Goal: Task Accomplishment & Management: Manage account settings

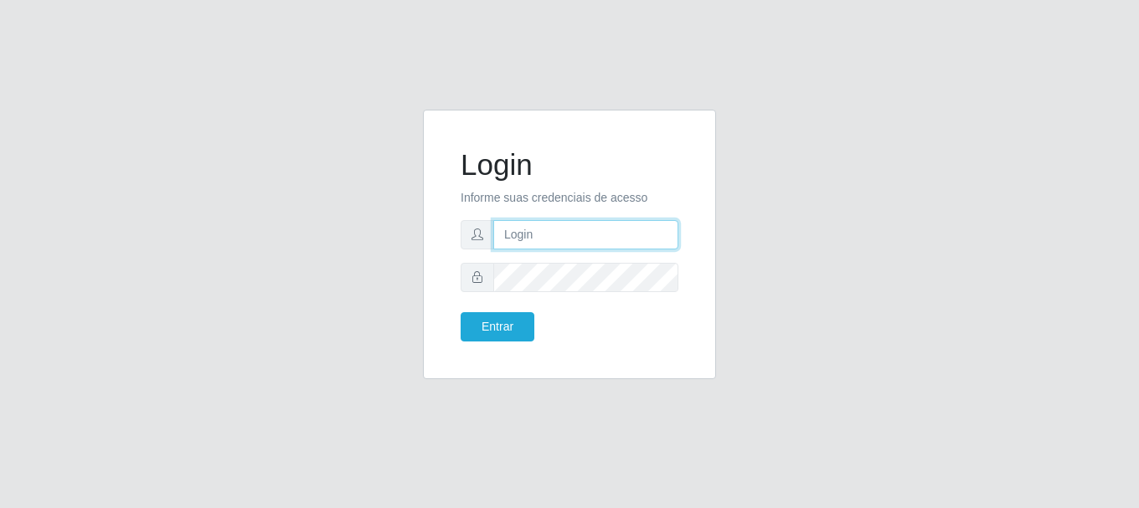
click at [602, 245] on input "text" at bounding box center [585, 234] width 185 height 29
type input "[EMAIL_ADDRESS][DOMAIN_NAME]"
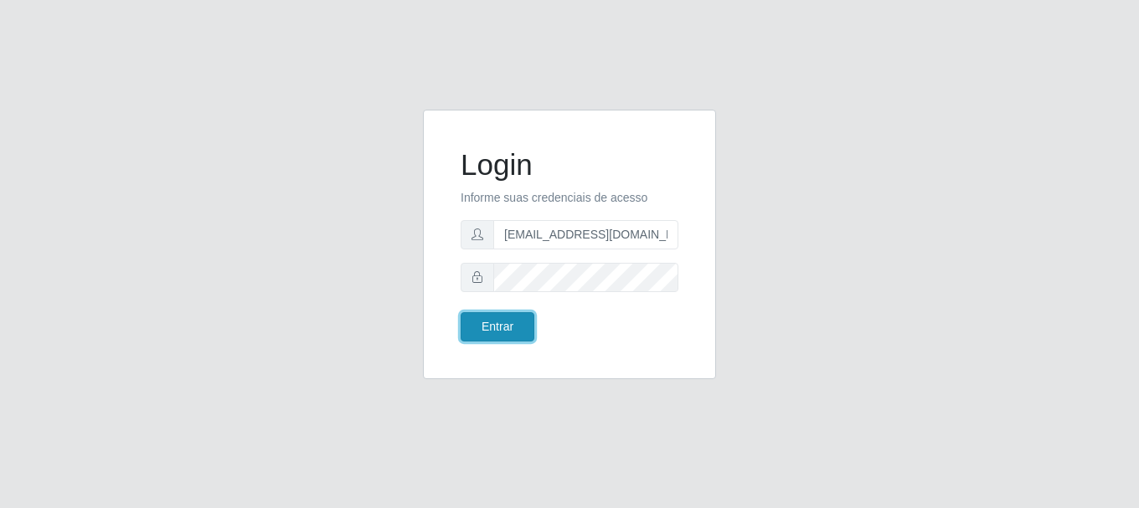
click at [513, 334] on button "Entrar" at bounding box center [498, 326] width 74 height 29
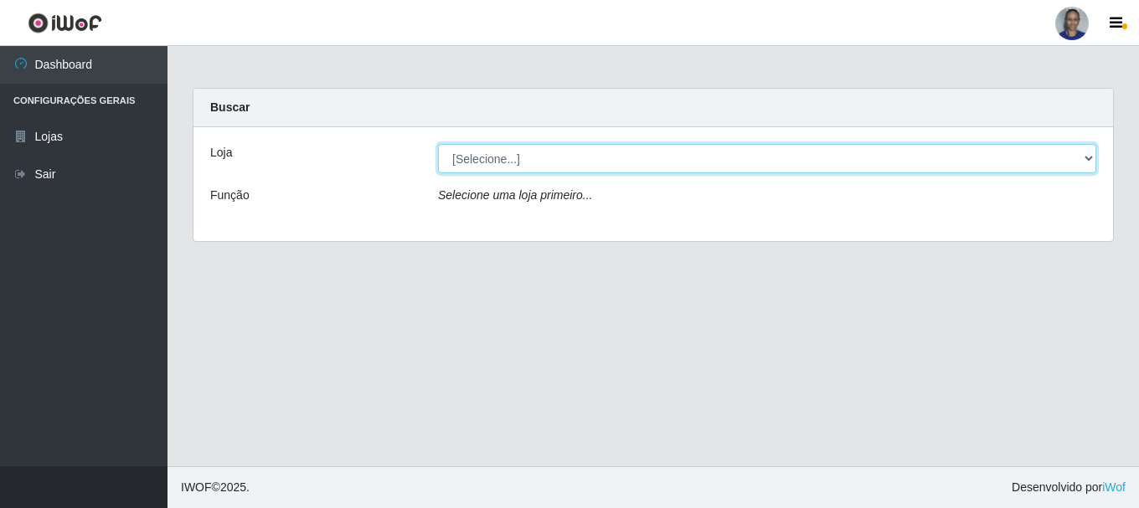
click at [1074, 160] on select "[Selecione...] Supermercado [GEOGRAPHIC_DATA]" at bounding box center [767, 158] width 658 height 29
select select "165"
click at [438, 144] on select "[Selecione...] Supermercado [GEOGRAPHIC_DATA]" at bounding box center [767, 158] width 658 height 29
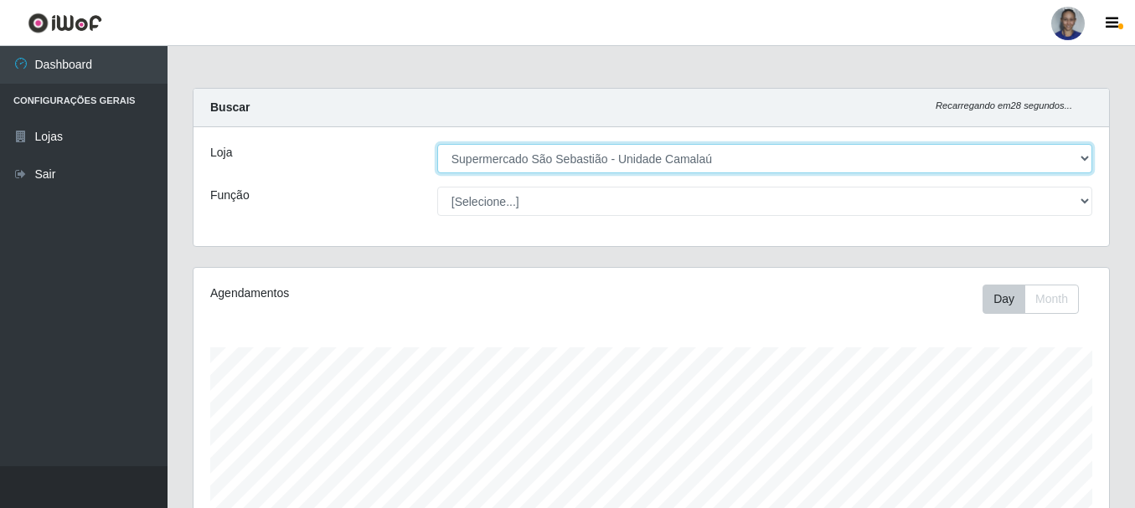
scroll to position [306, 0]
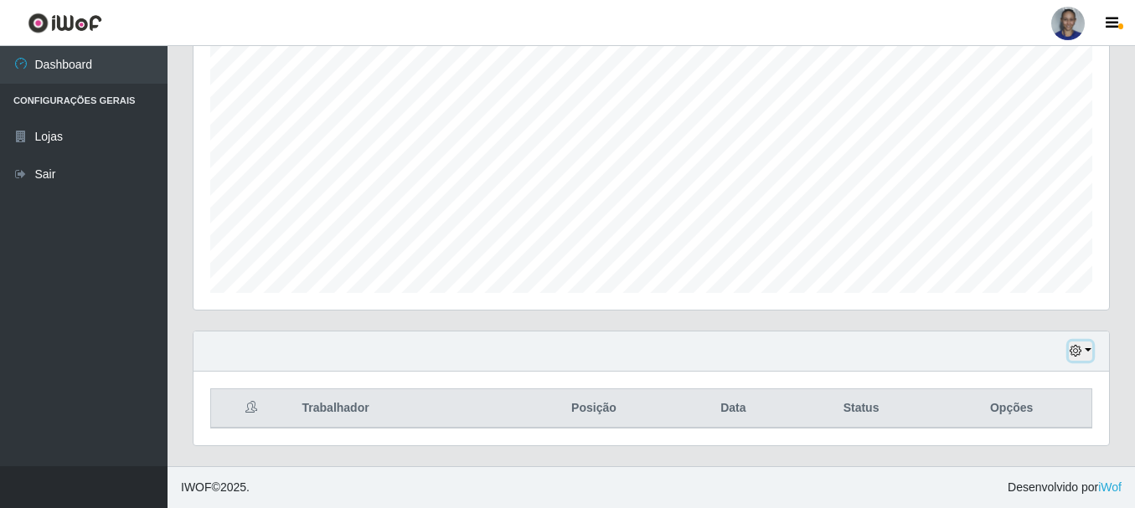
click at [1086, 353] on button "button" at bounding box center [1080, 351] width 23 height 19
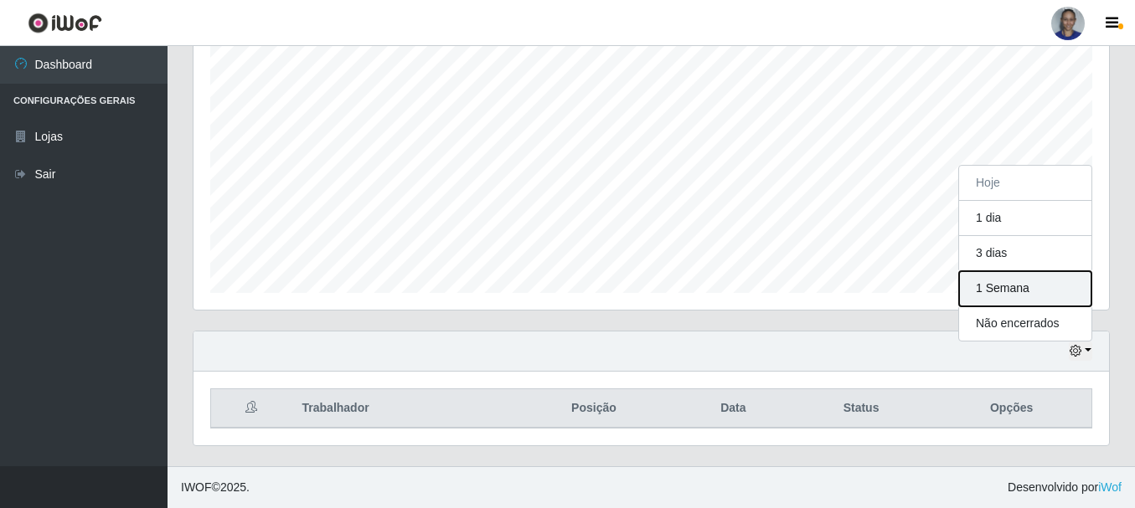
click at [1064, 290] on button "1 Semana" at bounding box center [1025, 288] width 132 height 35
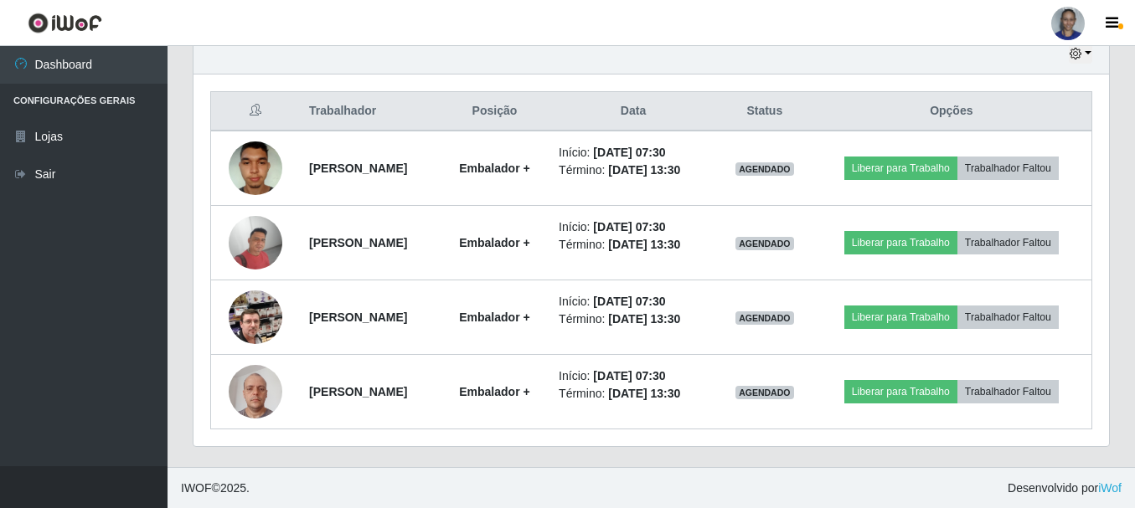
scroll to position [604, 0]
click at [1086, 51] on button "button" at bounding box center [1080, 53] width 23 height 19
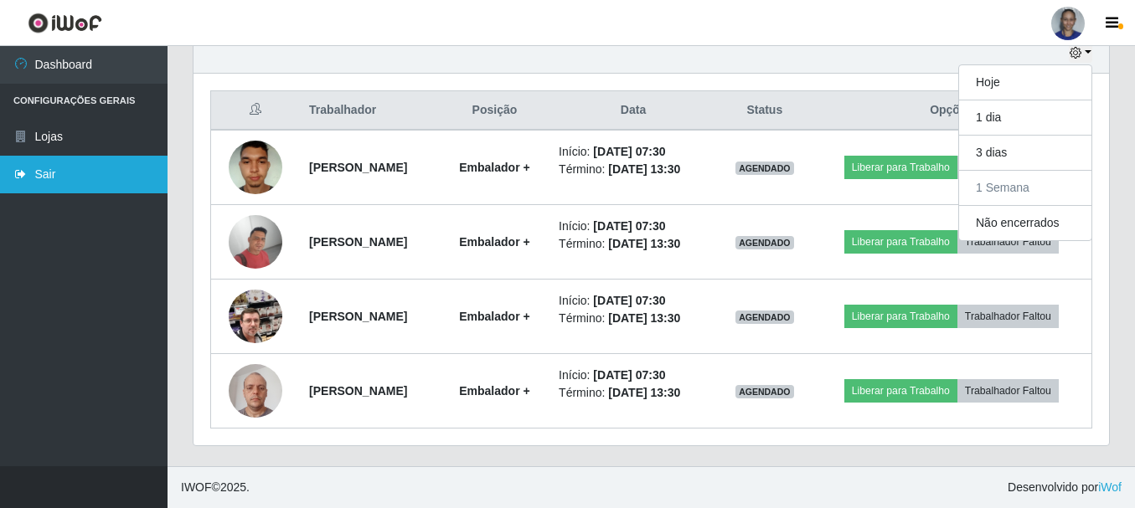
click at [103, 171] on link "Sair" at bounding box center [83, 175] width 167 height 38
